Goal: Task Accomplishment & Management: Complete application form

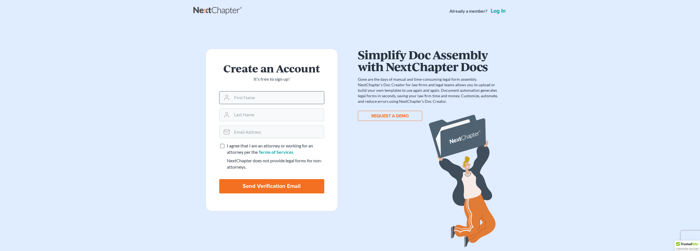
click at [242, 100] on input "text" at bounding box center [278, 97] width 92 height 12
type input "Letitia"
type input "Sanches"
click at [264, 131] on input "email" at bounding box center [278, 132] width 92 height 12
click at [227, 145] on label "I agree that I am an attorney or working for an attorney per the Terms of Servi…" at bounding box center [275, 149] width 97 height 13
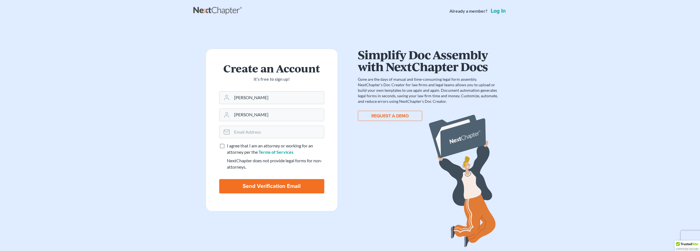
click at [229, 145] on input "I agree that I am an attorney or working for an attorney per the Terms of Servi…" at bounding box center [231, 145] width 4 height 4
checkbox input "true"
click at [250, 129] on input "email" at bounding box center [278, 132] width 92 height 12
type input "tish@thorntondavidsonlaw.com"
click at [268, 185] on input "Send Verification Email" at bounding box center [271, 186] width 105 height 14
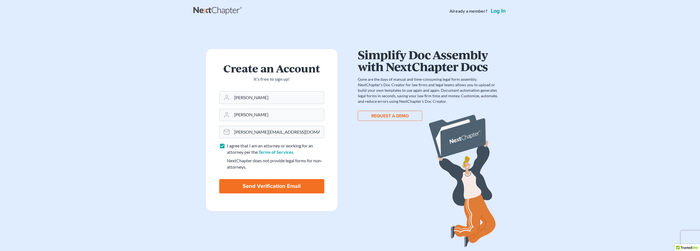
type input "Thinking..."
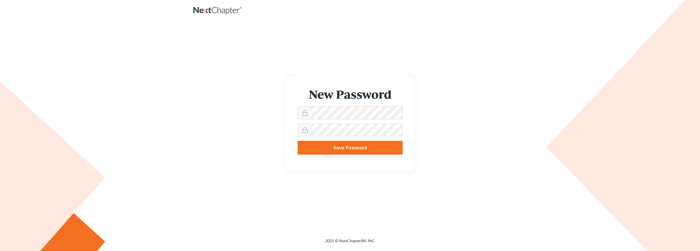
click at [297, 113] on form "New Password Save Password" at bounding box center [350, 124] width 132 height 98
click at [298, 141] on input "Save Password" at bounding box center [350, 148] width 105 height 14
type input "Thinking..."
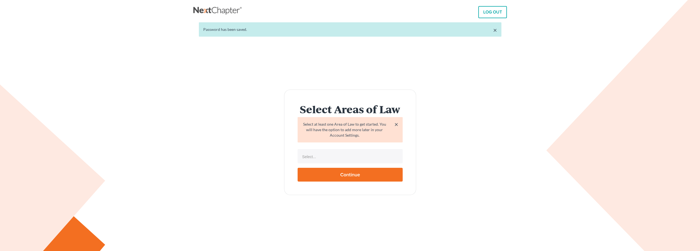
select select
click at [353, 158] on input "text" at bounding box center [349, 156] width 97 height 8
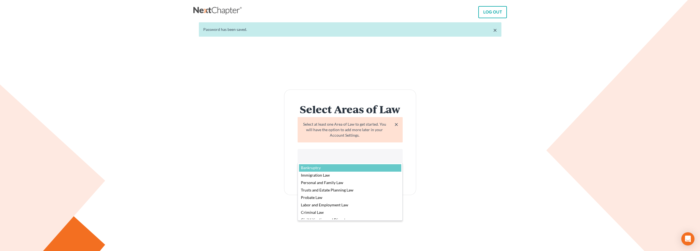
select select "4556"
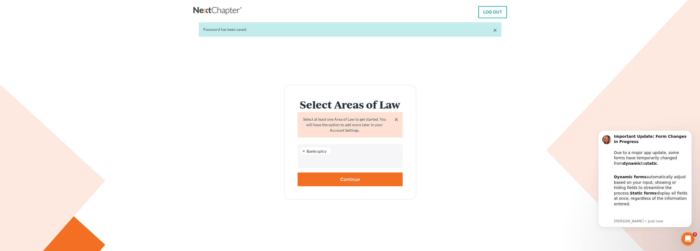
click at [351, 179] on input "Continue" at bounding box center [350, 179] width 105 height 14
type input "Thinking..."
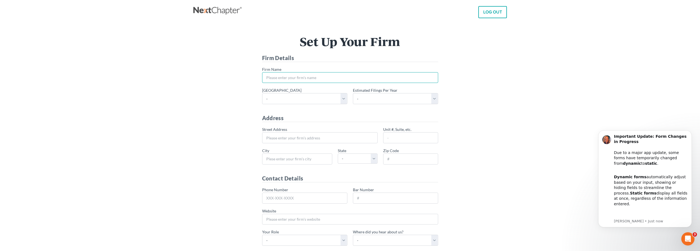
click at [331, 76] on input "* Firm Name" at bounding box center [350, 77] width 176 height 11
type input "Thornton Davidson PC"
type input "1195 W. Shaw Ave, Ste A"
type input "Fresno"
select select "CA"
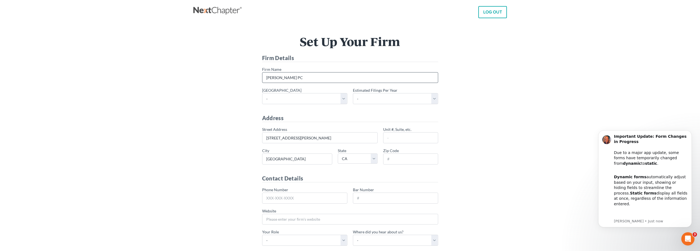
type input "93711"
type input "559-476-5064"
click at [344, 99] on select "- Alabama - Middle Alabama - Northern Alabama - Southern Alaska Arizona Arkansa…" at bounding box center [304, 98] width 85 height 11
select select "11"
click at [262, 93] on select "- Alabama - Middle Alabama - Northern Alabama - Southern Alaska Arizona Arkansa…" at bounding box center [304, 98] width 85 height 11
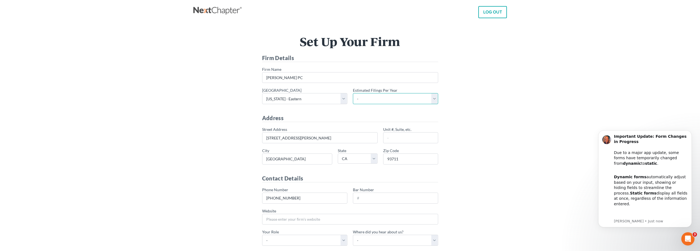
click at [432, 99] on select "- 1-10 11-50 50+" at bounding box center [395, 98] width 85 height 11
select select "1"
click at [353, 93] on select "- 1-10 11-50 50+" at bounding box center [395, 98] width 85 height 11
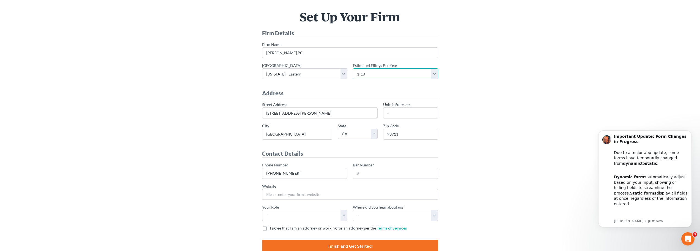
scroll to position [56, 0]
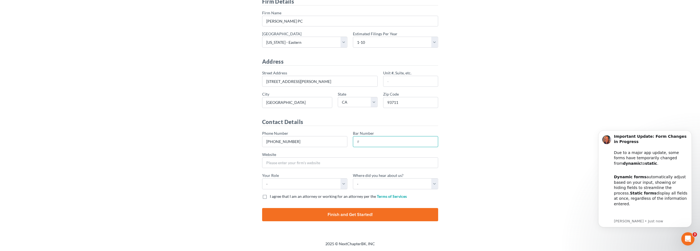
click at [396, 140] on input "Bar Number" at bounding box center [395, 141] width 85 height 11
type input "166487"
click at [344, 183] on select "- Attorney Paralegal Assistant" at bounding box center [304, 183] width 85 height 11
click at [262, 178] on select "- Attorney Paralegal Assistant" at bounding box center [304, 183] width 85 height 11
drag, startPoint x: 343, startPoint y: 184, endPoint x: 339, endPoint y: 185, distance: 4.1
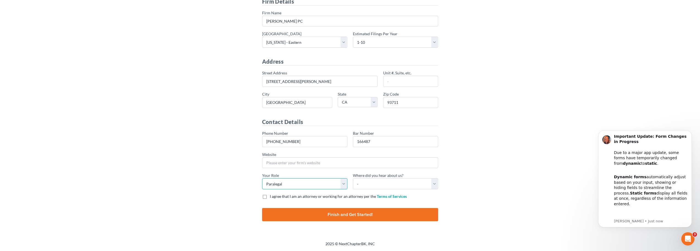
click at [343, 184] on select "- Attorney Paralegal Assistant" at bounding box center [304, 183] width 85 height 11
select select "assistant"
click at [262, 178] on select "- Attorney Paralegal Assistant" at bounding box center [304, 183] width 85 height 11
click at [436, 182] on select "- Bar association Capterra Clio Email Facebook Google Word of mouth Other" at bounding box center [395, 183] width 85 height 11
click at [471, 148] on div "Set Up Your Firm Firm Details * Firm Name Thornton Davidson PC * Primary distri…" at bounding box center [350, 103] width 308 height 249
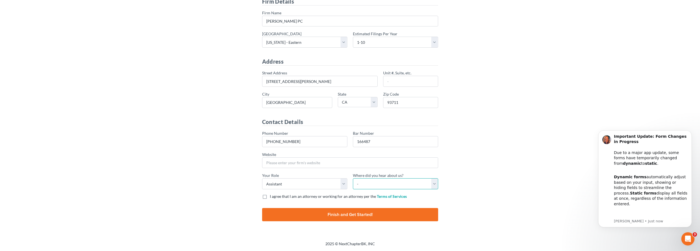
click at [434, 183] on select "- Bar association Capterra Clio Email Facebook Google Word of mouth Other" at bounding box center [395, 183] width 85 height 11
select select "Google"
click at [353, 178] on select "- Bar association Capterra Clio Email Facebook Google Word of mouth Other" at bounding box center [395, 183] width 85 height 11
click at [270, 196] on label "I agree that I am an attorney or working for an attorney per the Terms of Servi…" at bounding box center [338, 196] width 137 height 6
click at [272, 196] on input "I agree that I am an attorney or working for an attorney per the Terms of Servi…" at bounding box center [274, 195] width 4 height 4
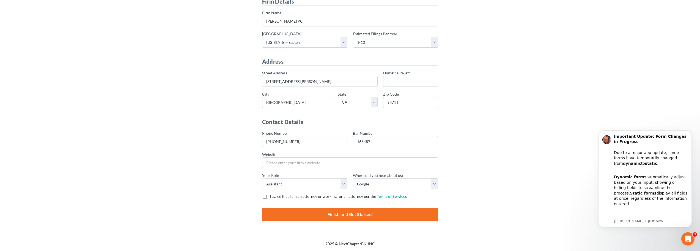
checkbox input "true"
click at [343, 214] on input "Finish and Get Started!" at bounding box center [350, 214] width 176 height 13
type input "Thinking..."
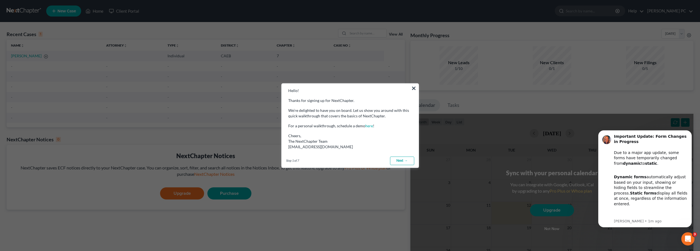
click at [402, 160] on link "Next →" at bounding box center [402, 160] width 24 height 9
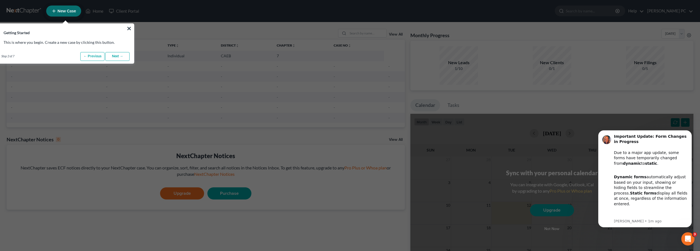
click at [116, 57] on link "Next →" at bounding box center [117, 56] width 24 height 9
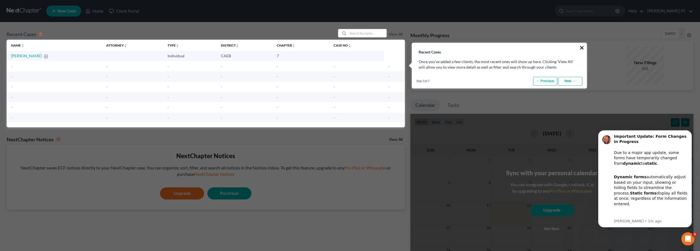
click at [583, 47] on button "×" at bounding box center [582, 47] width 5 height 9
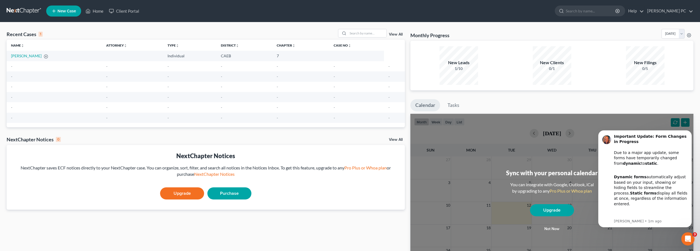
click at [272, 54] on td "7" at bounding box center [300, 56] width 57 height 10
click at [17, 58] on link "Doe, John" at bounding box center [26, 55] width 31 height 5
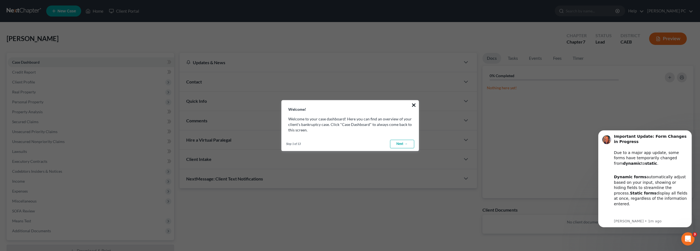
click at [414, 106] on button "×" at bounding box center [413, 104] width 5 height 9
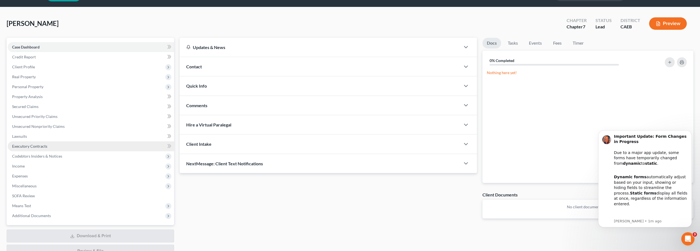
scroll to position [15, 0]
click at [581, 26] on div "Chapter 7" at bounding box center [577, 27] width 20 height 6
click at [672, 25] on button "Preview" at bounding box center [668, 24] width 38 height 12
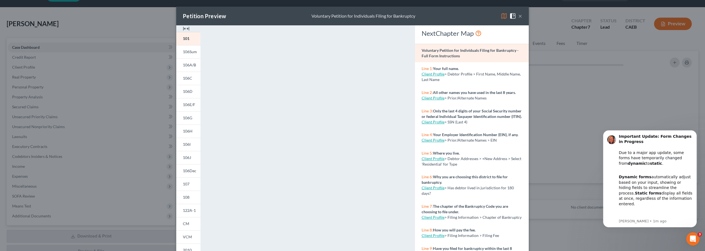
click at [519, 17] on button "×" at bounding box center [520, 16] width 4 height 7
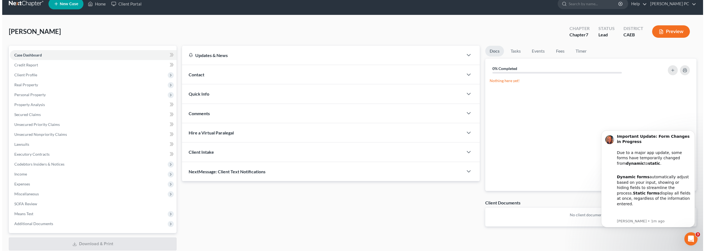
scroll to position [0, 0]
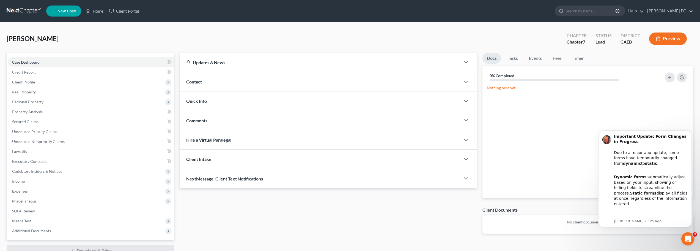
click at [63, 10] on span "New Case" at bounding box center [67, 11] width 18 height 4
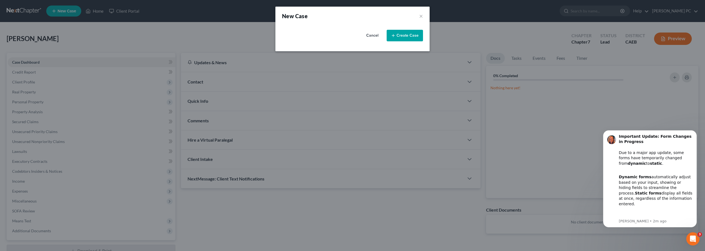
select select "8"
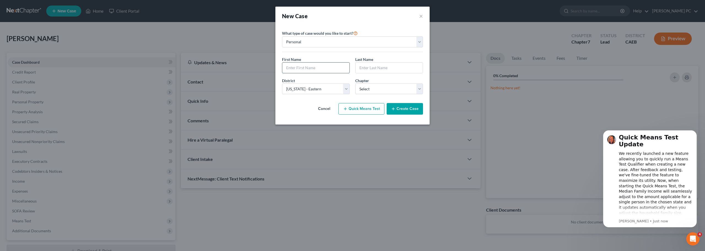
click at [335, 67] on input "text" at bounding box center [315, 67] width 67 height 10
click at [373, 44] on select "Personal Business" at bounding box center [352, 41] width 141 height 11
select select "1"
click at [282, 36] on select "Personal Business" at bounding box center [352, 41] width 141 height 11
click at [319, 66] on input "text" at bounding box center [352, 67] width 140 height 10
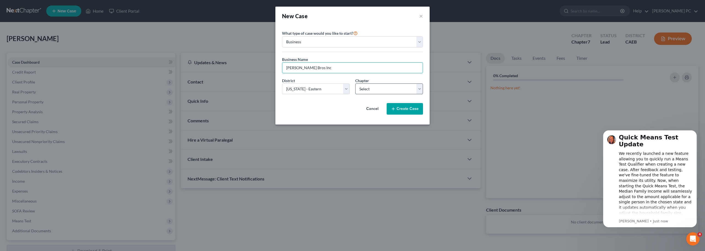
type input "Mann Bros Inc"
click at [418, 88] on select "Select 7 11 12" at bounding box center [389, 88] width 68 height 11
click at [321, 107] on div "Cancel Create Case" at bounding box center [352, 109] width 141 height 20
